Goal: Navigation & Orientation: Find specific page/section

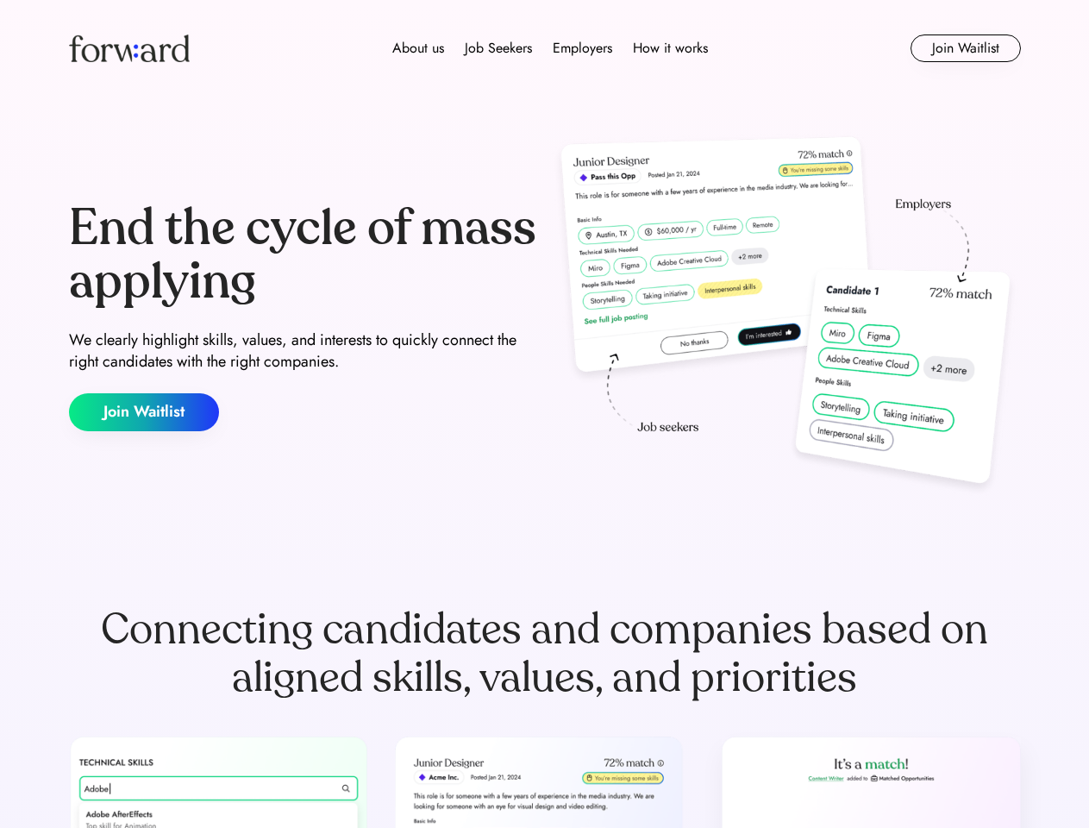
click at [544, 414] on div "End the cycle of mass applying We clearly highlight skills, values, and interes…" at bounding box center [545, 316] width 952 height 371
click at [545, 48] on div "About us Job Seekers Employers How it works" at bounding box center [549, 48] width 679 height 21
click at [129, 48] on img at bounding box center [129, 48] width 121 height 28
click at [550, 48] on div "About us Job Seekers Employers How it works" at bounding box center [549, 48] width 679 height 21
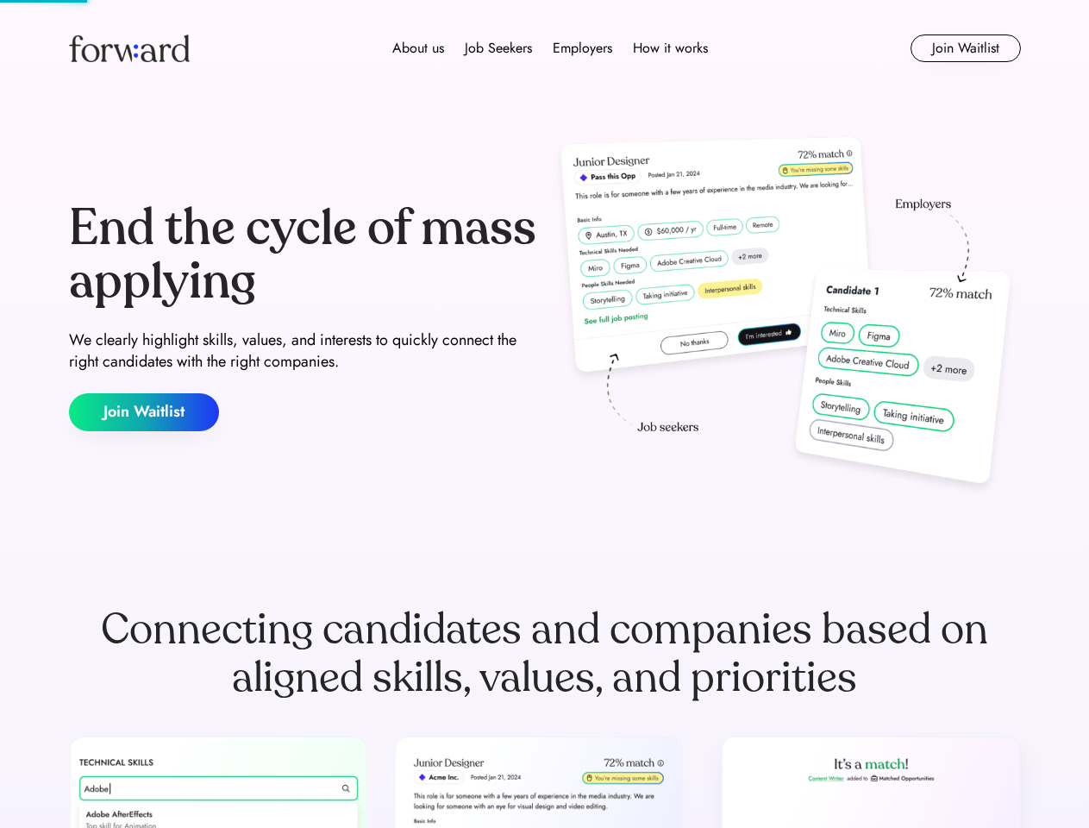
click at [418, 48] on div "About us" at bounding box center [418, 48] width 52 height 21
click at [498, 48] on div "Job Seekers" at bounding box center [498, 48] width 67 height 21
click at [582, 48] on div "Employers" at bounding box center [582, 48] width 59 height 21
click at [669, 48] on div "How it works" at bounding box center [670, 48] width 75 height 21
click at [965, 48] on button "Join Waitlist" at bounding box center [965, 48] width 110 height 28
